Goal: Navigation & Orientation: Find specific page/section

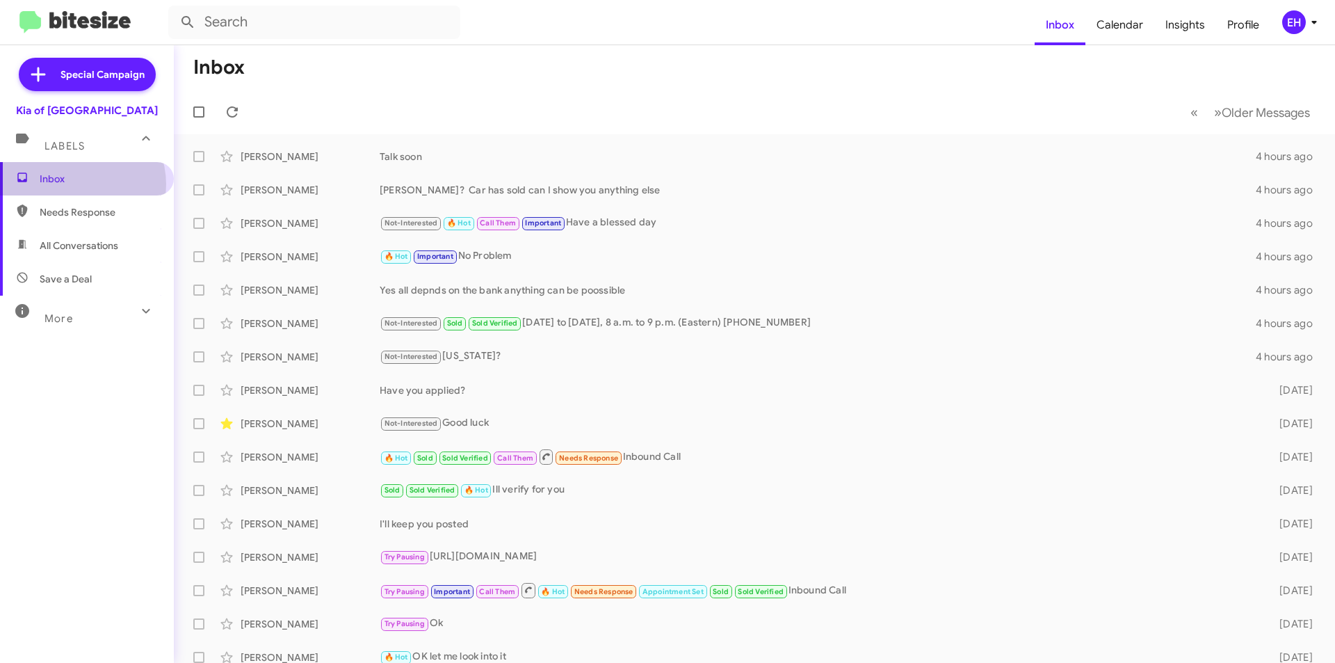
click at [76, 184] on span "Inbox" at bounding box center [99, 179] width 118 height 14
click at [51, 212] on span "Needs Response" at bounding box center [99, 212] width 118 height 14
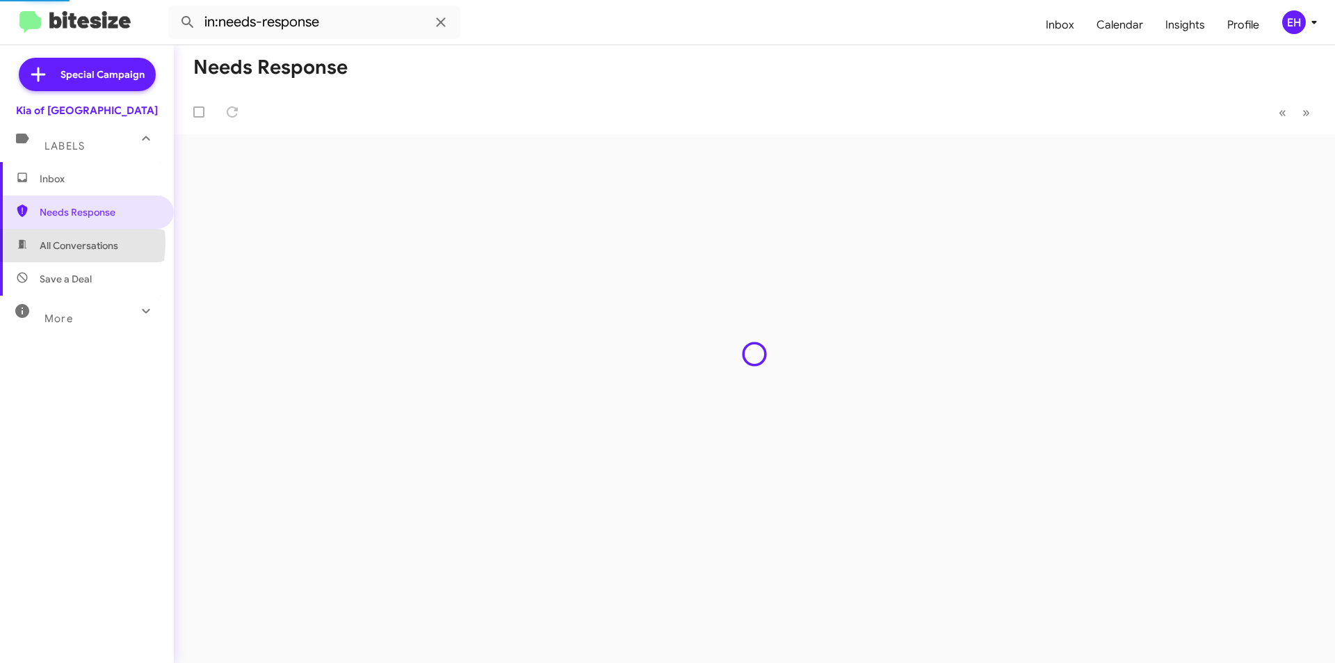
click at [58, 243] on span "All Conversations" at bounding box center [79, 245] width 79 height 14
type input "in:all-conversations"
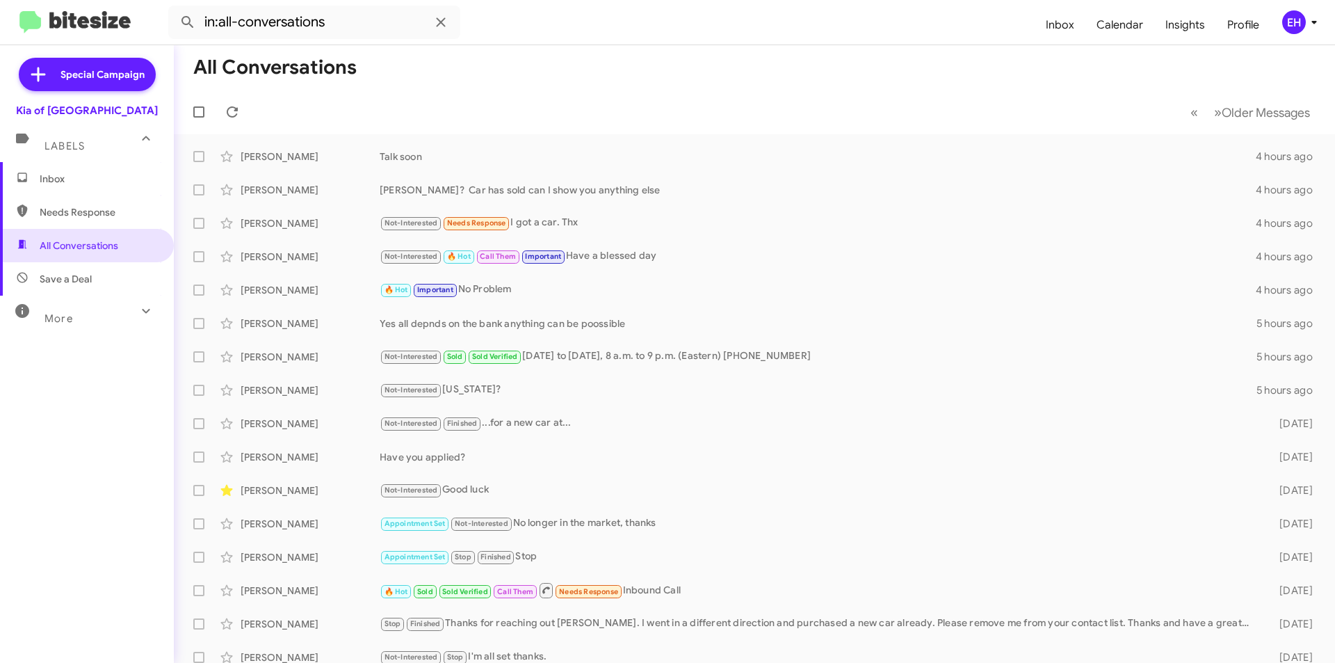
click at [35, 153] on mat-expansion-panel-header "Labels" at bounding box center [87, 140] width 174 height 45
click at [45, 157] on div "Special Campaign Kia of Catonsville Labels Inbox Needs Response All Conversatio…" at bounding box center [87, 351] width 174 height 612
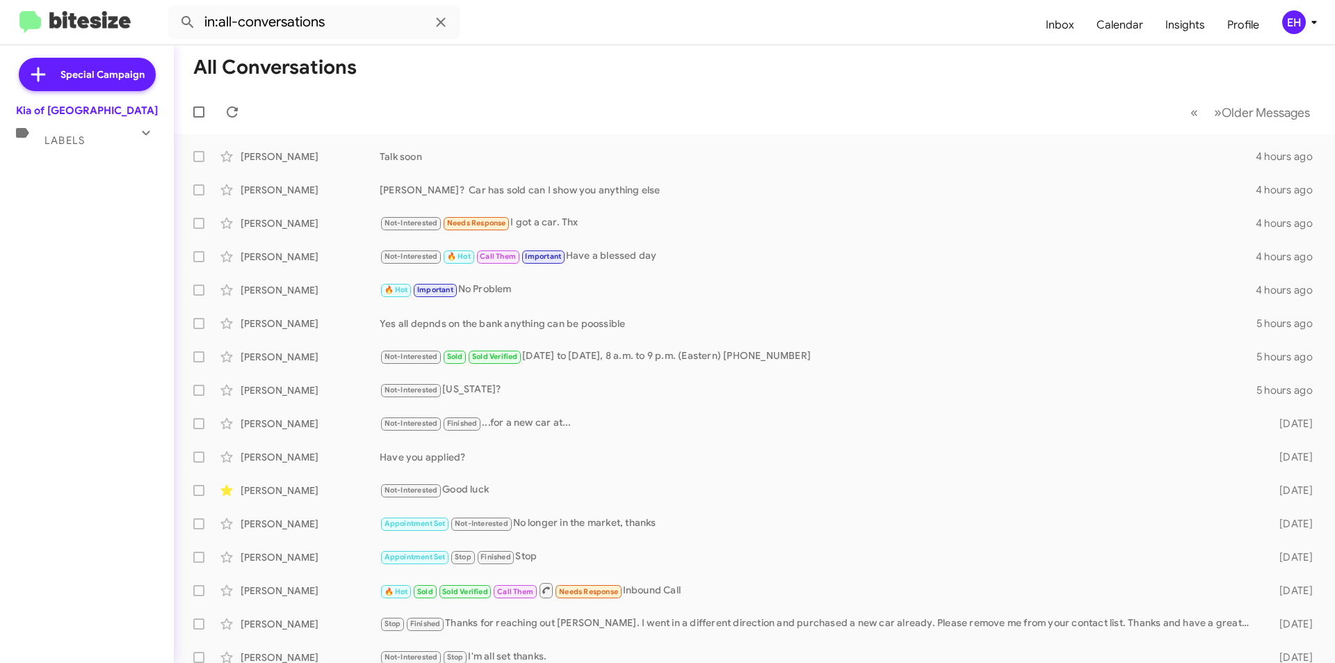
click at [84, 143] on span "Labels" at bounding box center [65, 140] width 40 height 13
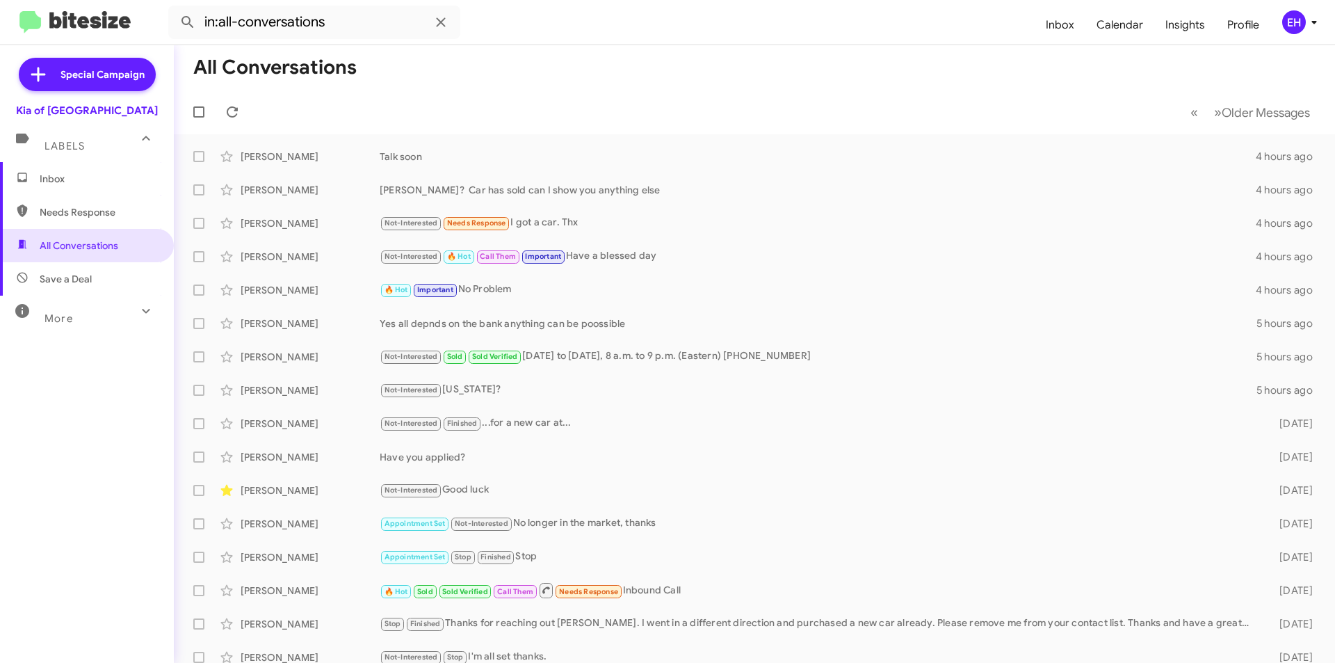
click at [86, 175] on span "Inbox" at bounding box center [99, 179] width 118 height 14
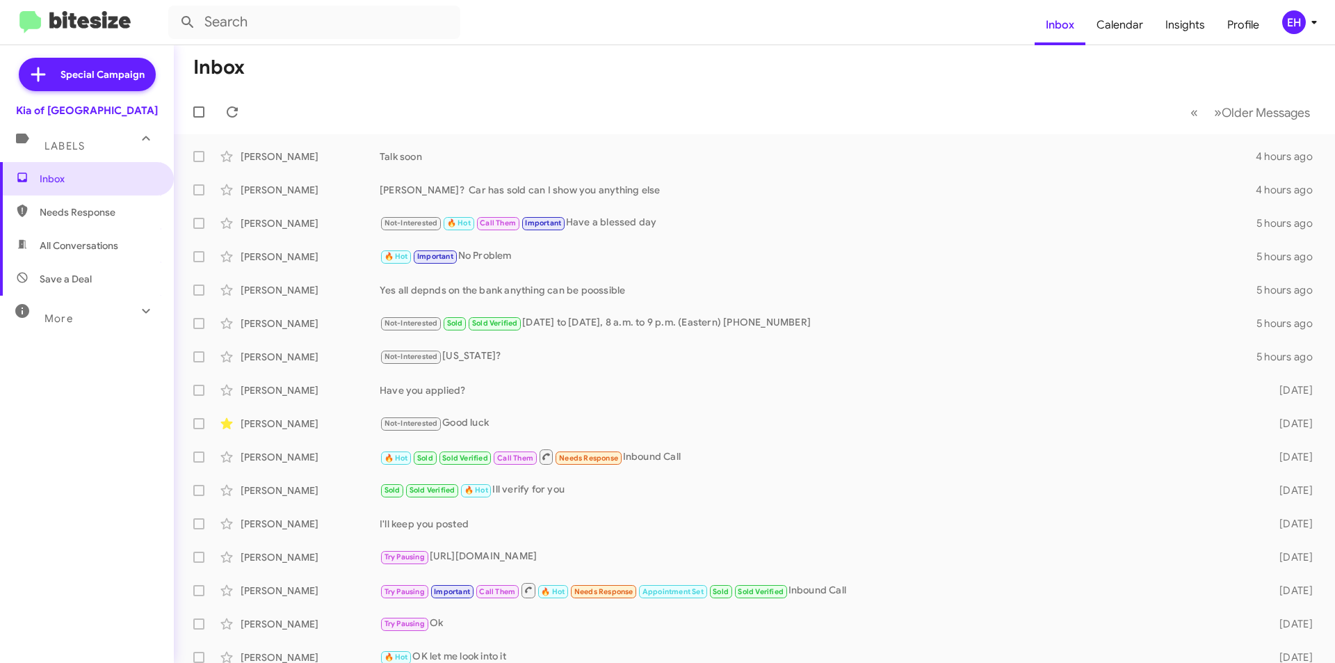
click at [75, 207] on span "Needs Response" at bounding box center [99, 212] width 118 height 14
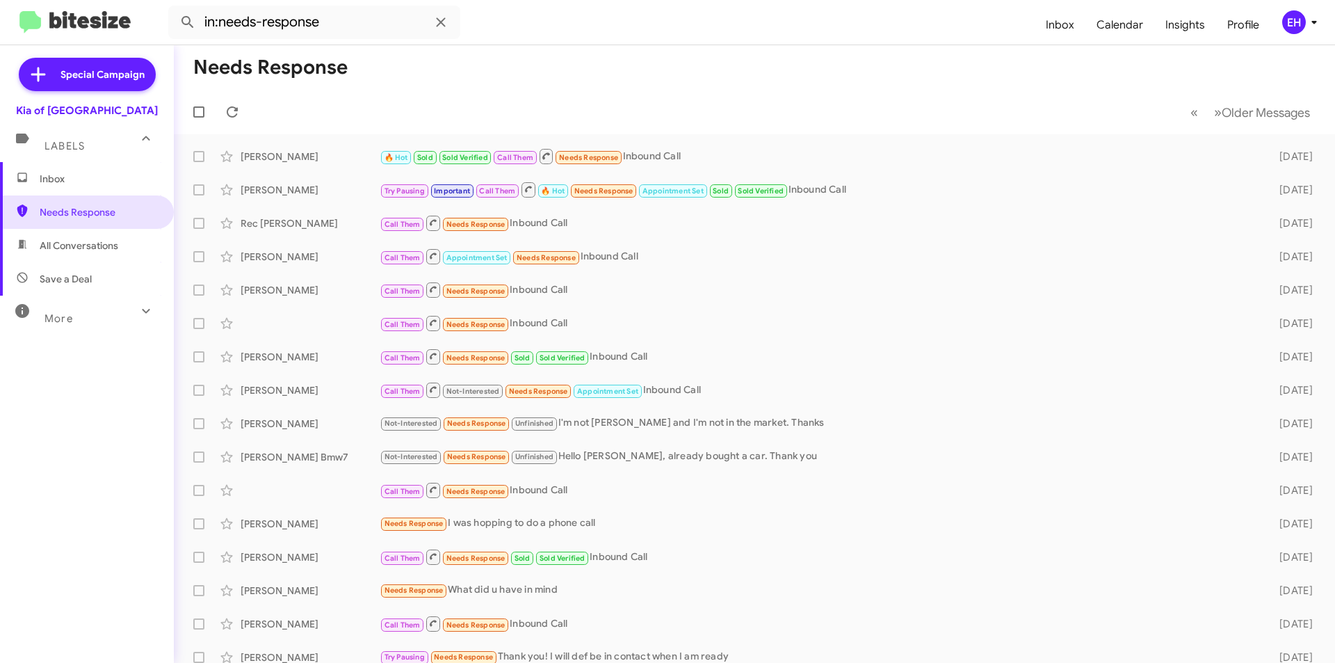
click at [67, 238] on span "All Conversations" at bounding box center [79, 245] width 79 height 14
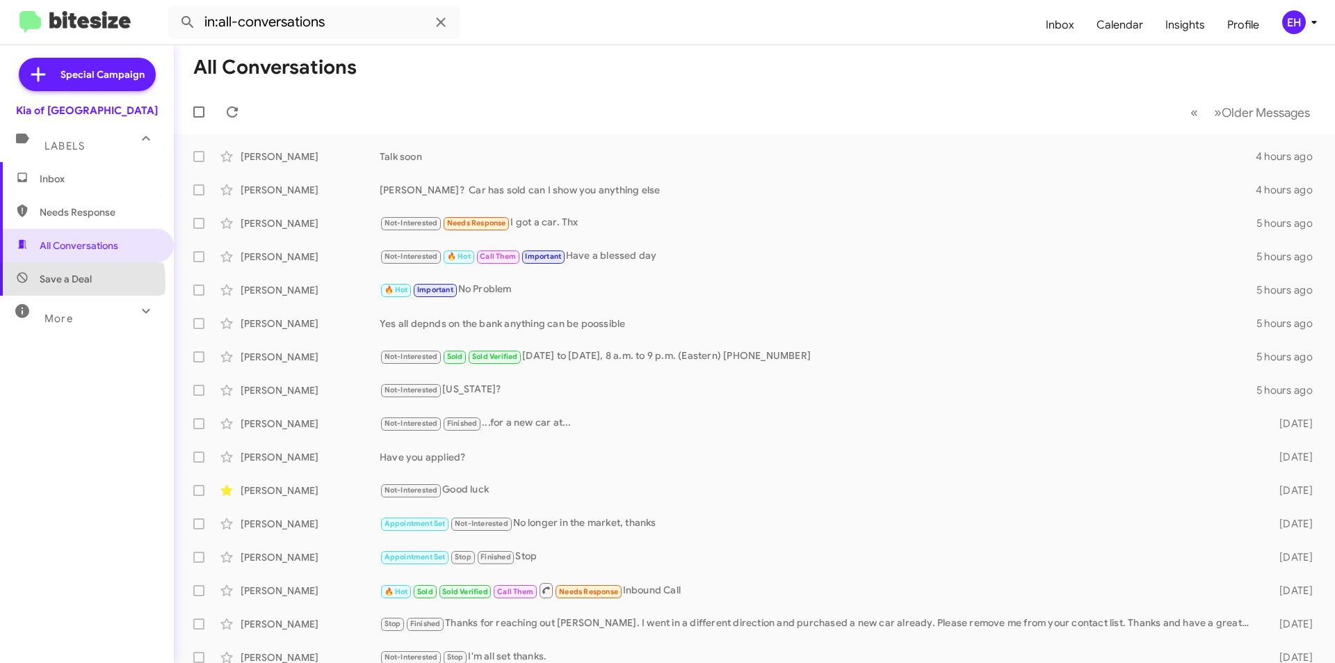
click at [67, 282] on span "Save a Deal" at bounding box center [66, 279] width 52 height 14
type input "in:not-interested"
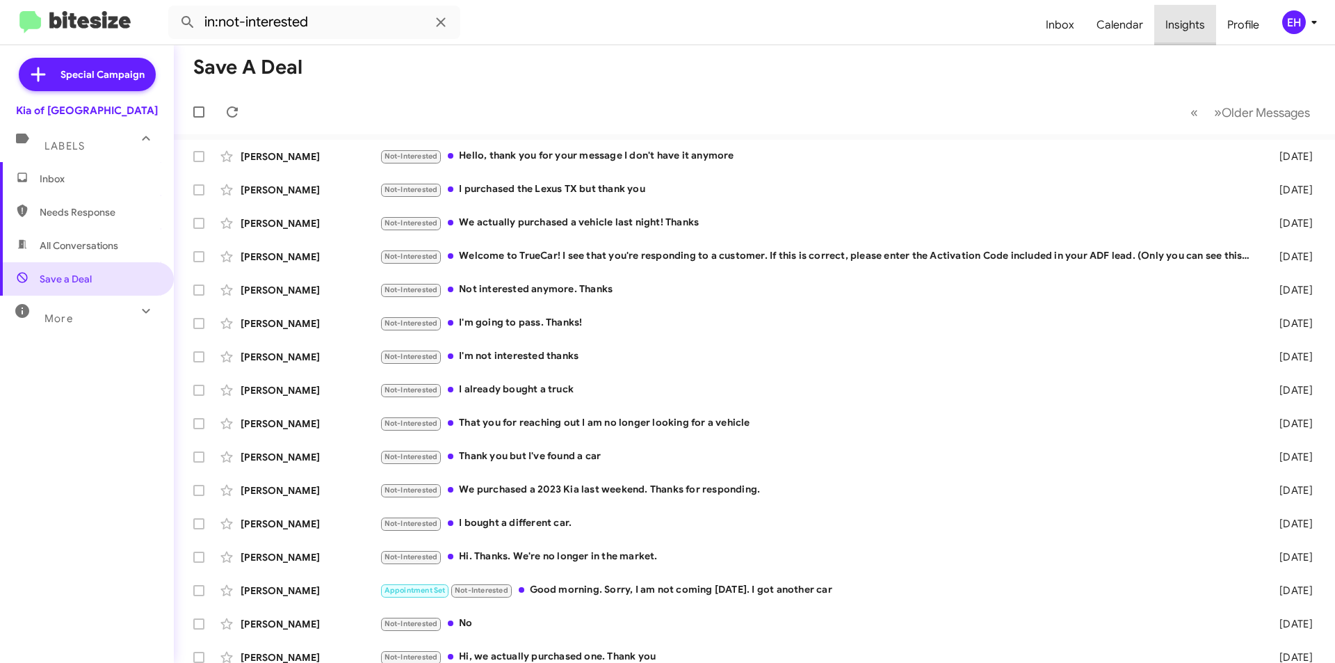
click at [1193, 27] on span "Insights" at bounding box center [1185, 25] width 62 height 40
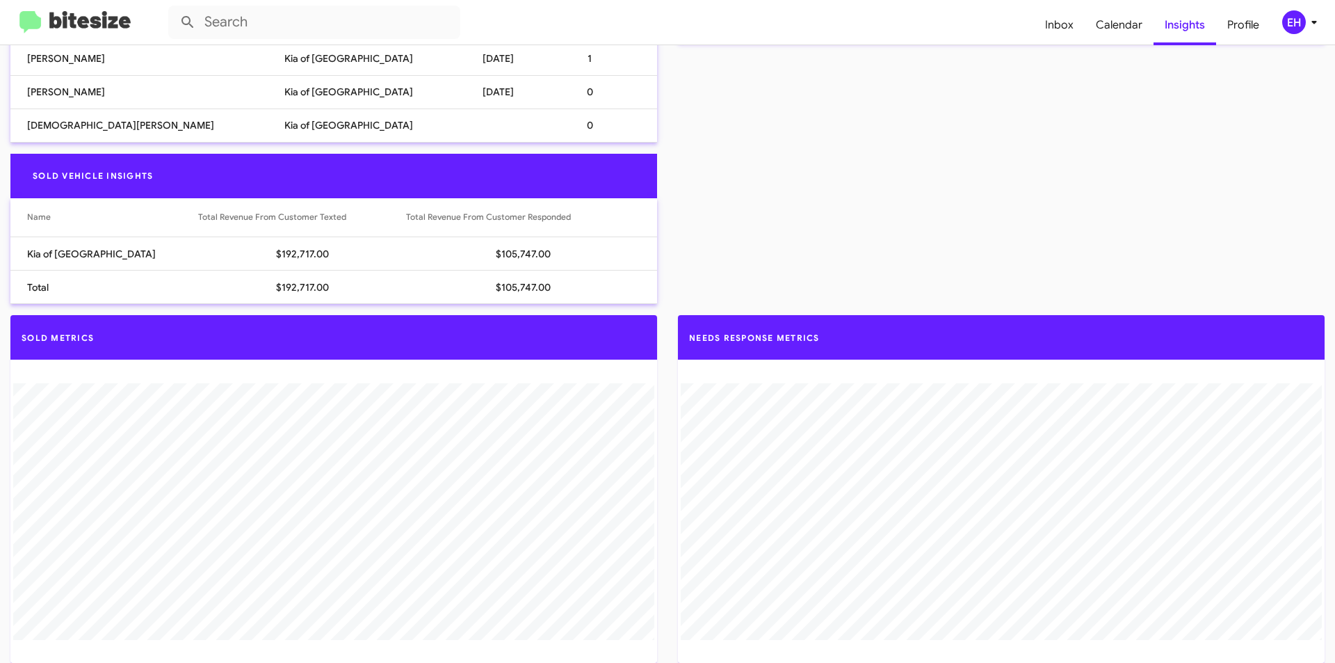
scroll to position [996, 0]
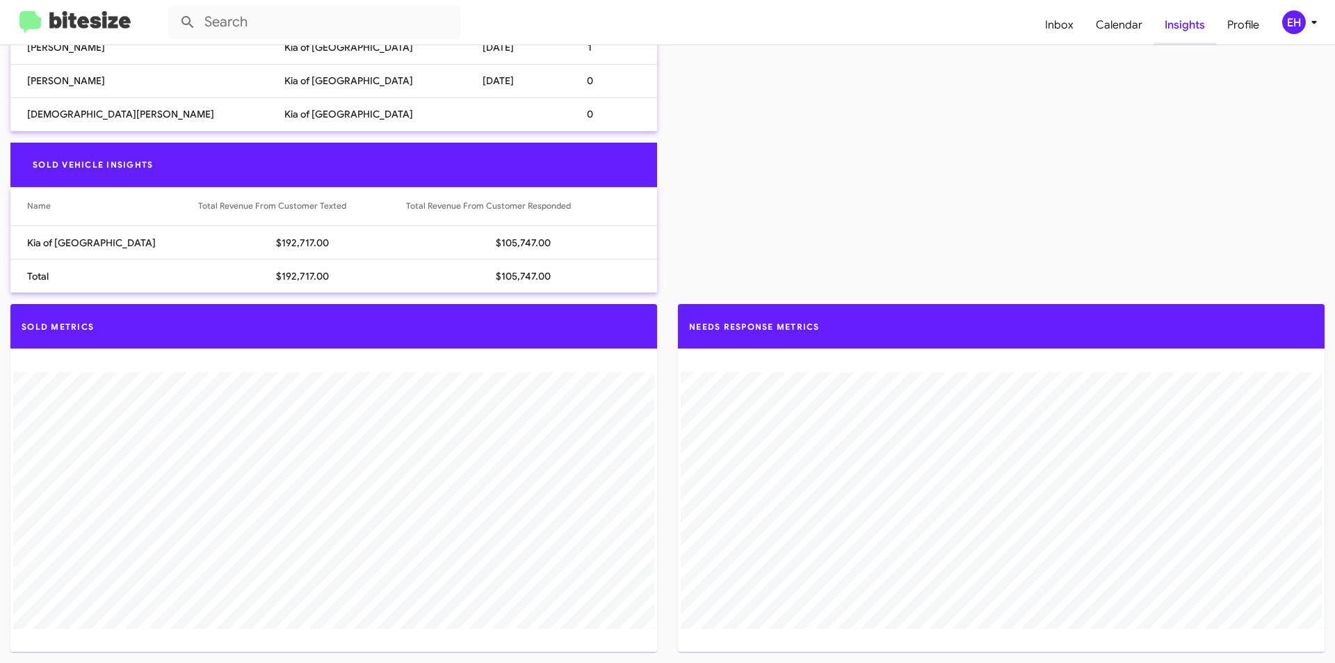
click at [1190, 29] on span "Insights" at bounding box center [1185, 25] width 63 height 40
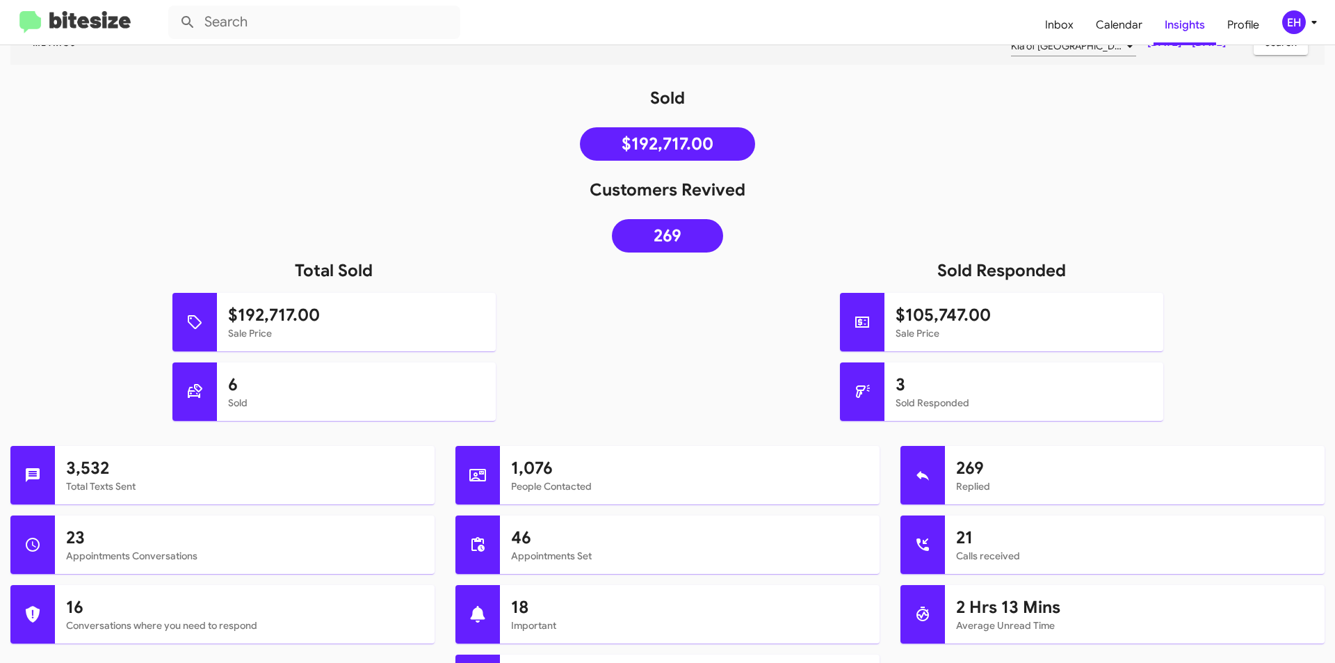
scroll to position [0, 0]
